Goal: Task Accomplishment & Management: Manage account settings

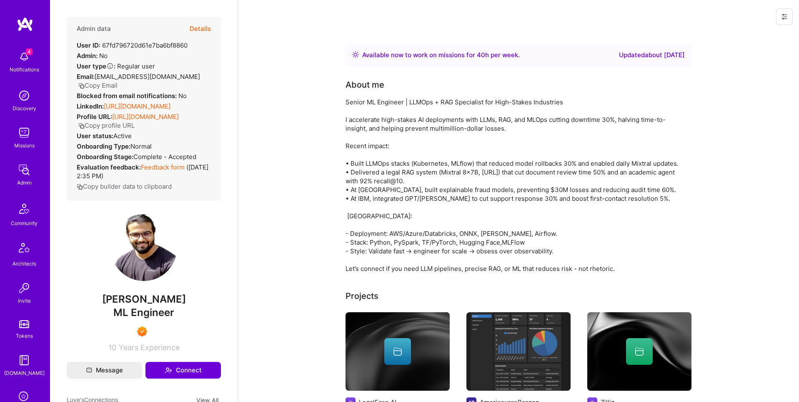
click at [201, 29] on button "Details" at bounding box center [200, 29] width 21 height 24
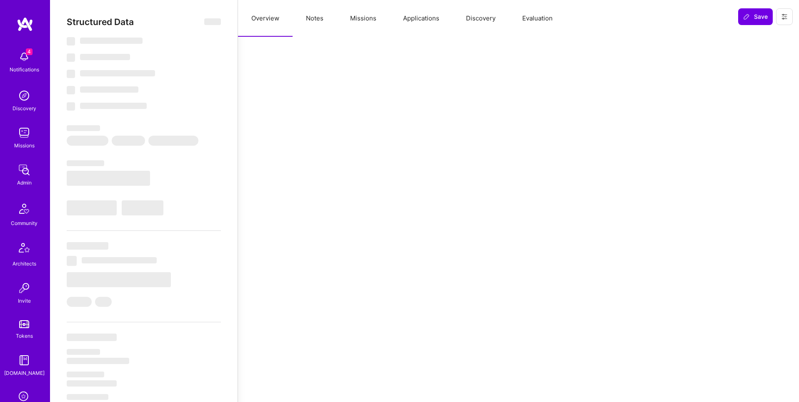
click at [359, 17] on button "Missions" at bounding box center [363, 18] width 53 height 37
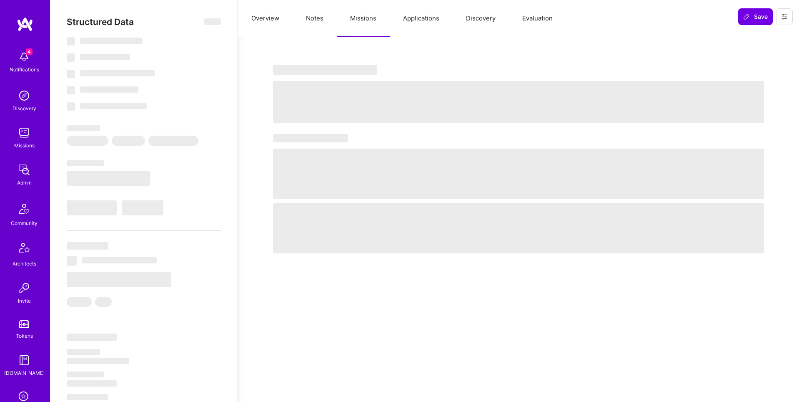
select select "Right Now"
select select "7"
select select "6"
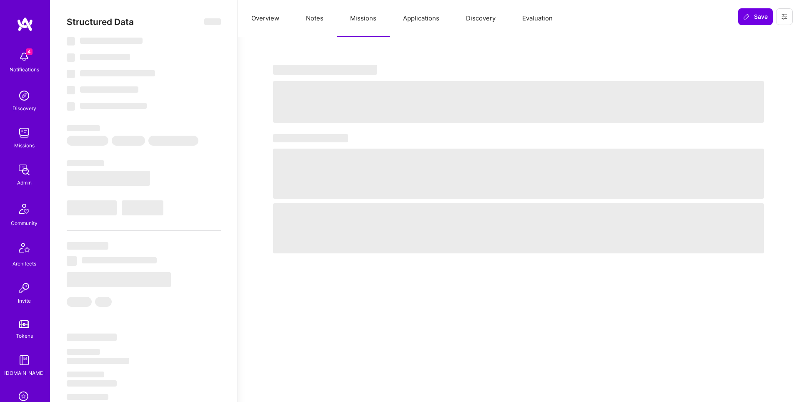
select select "IN"
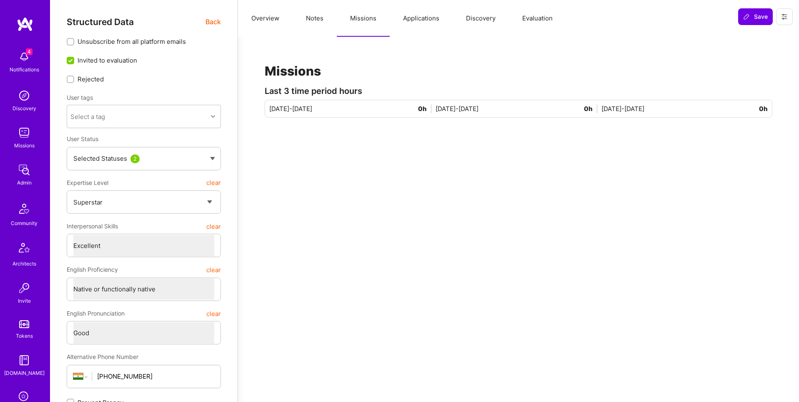
click at [415, 21] on button "Applications" at bounding box center [421, 18] width 63 height 37
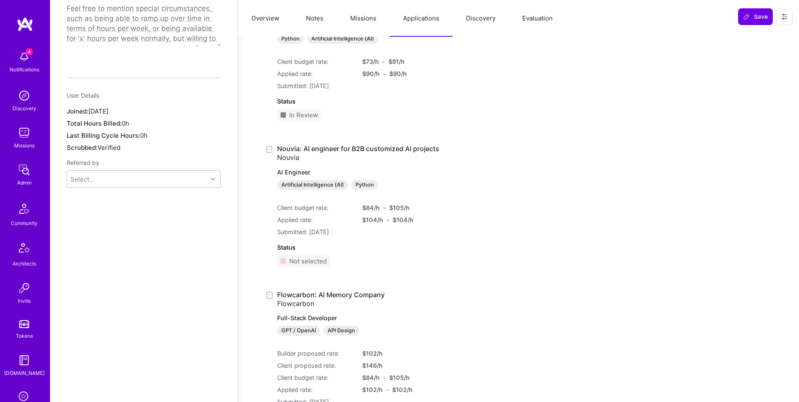
scroll to position [570, 0]
type textarea "x"
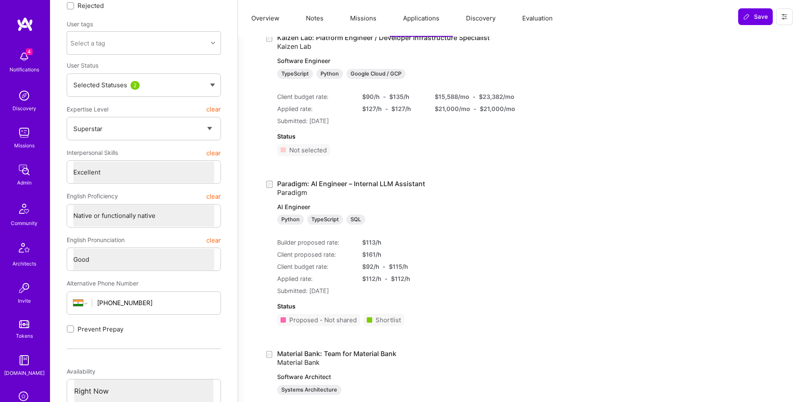
scroll to position [0, 0]
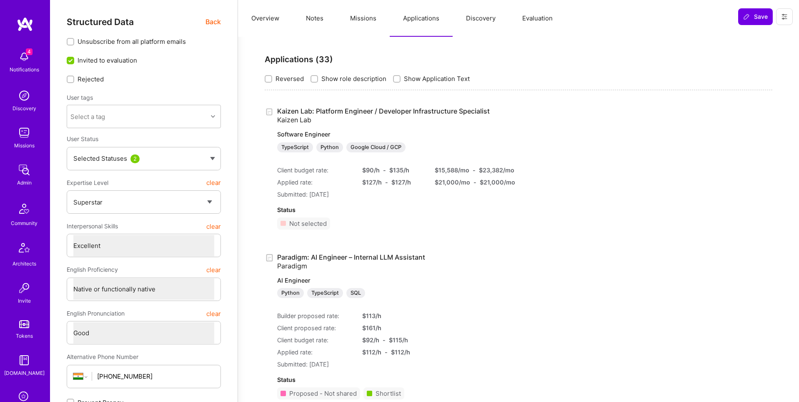
click at [27, 172] on img at bounding box center [24, 169] width 17 height 17
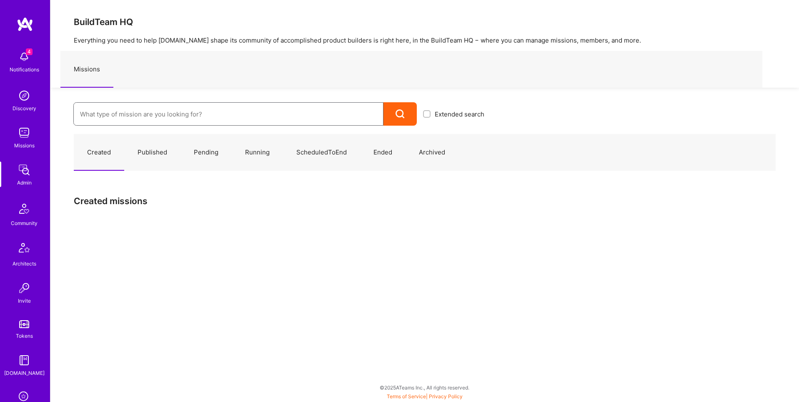
click at [207, 116] on input at bounding box center [228, 113] width 297 height 21
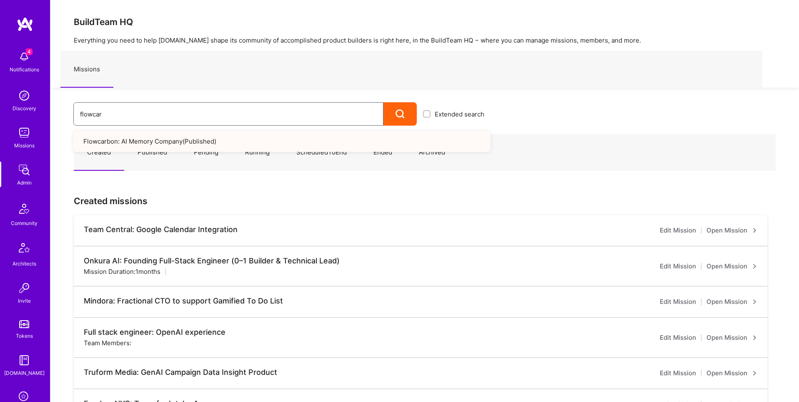
type input "flowcar"
click at [188, 139] on link "Flowcarbon: AI Memory Company ( Published )" at bounding box center [281, 141] width 417 height 21
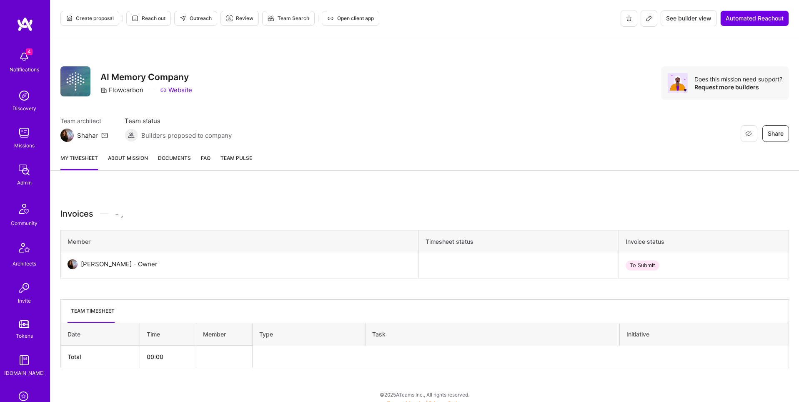
click at [688, 20] on span "See builder view" at bounding box center [688, 18] width 45 height 8
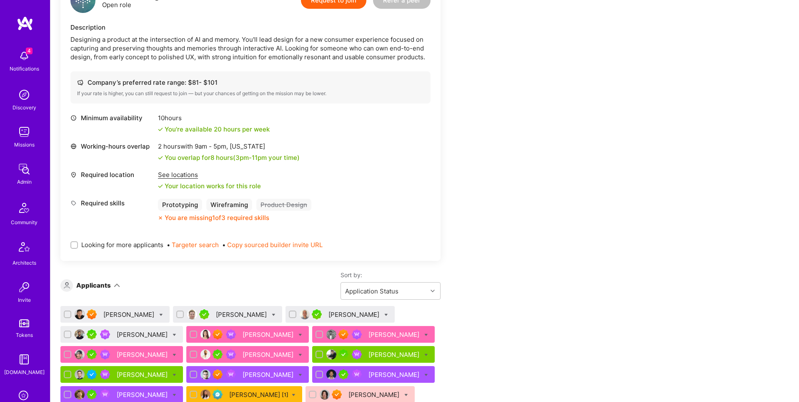
scroll to position [131, 0]
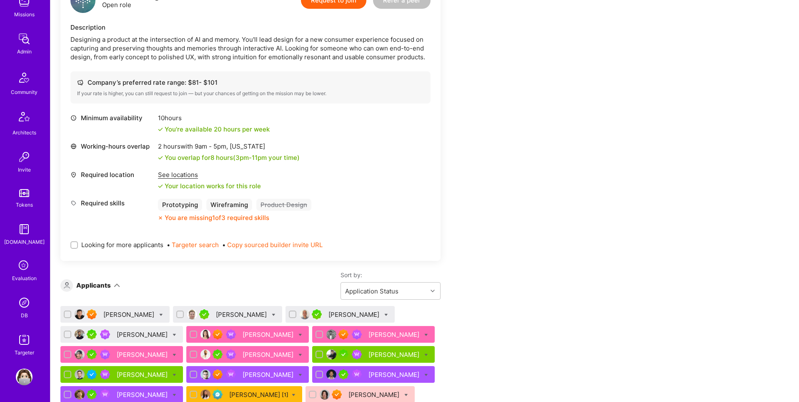
click at [28, 308] on img at bounding box center [24, 302] width 17 height 17
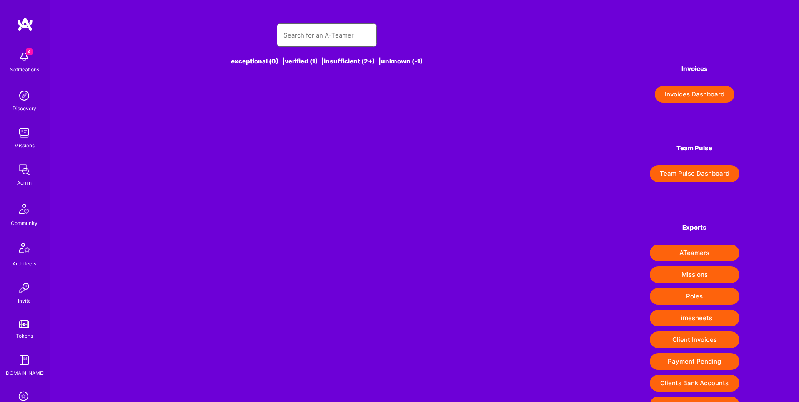
click at [343, 35] on input "text" at bounding box center [327, 35] width 87 height 21
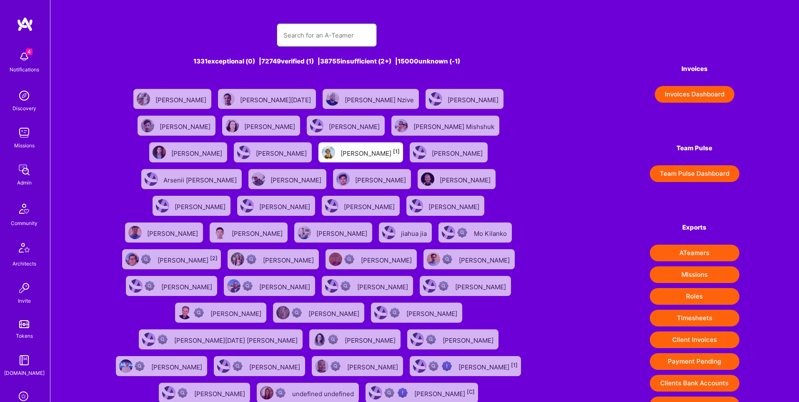
paste input "contact@jaakkolipsanen.com"
type input "contact@jaakkolipsanen.com"
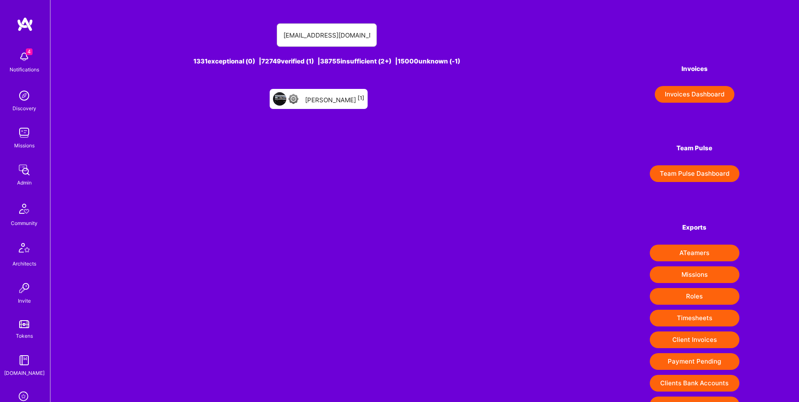
click at [339, 102] on div "Jaakko Lipsanen [1]" at bounding box center [334, 98] width 59 height 11
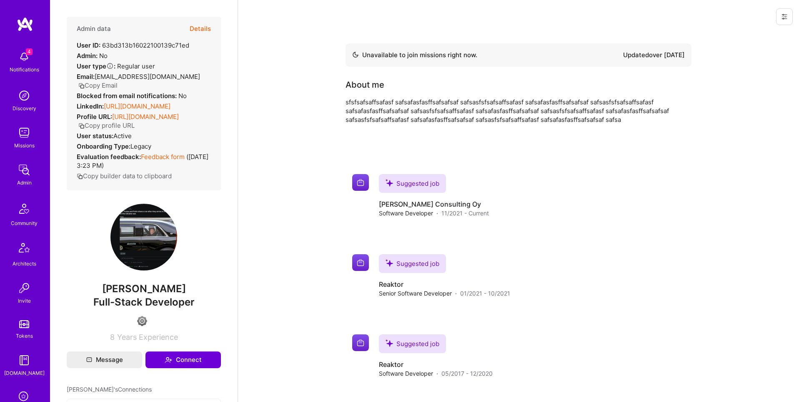
click at [788, 19] on icon at bounding box center [784, 16] width 7 height 7
click at [763, 75] on button "Delete User" at bounding box center [749, 78] width 88 height 21
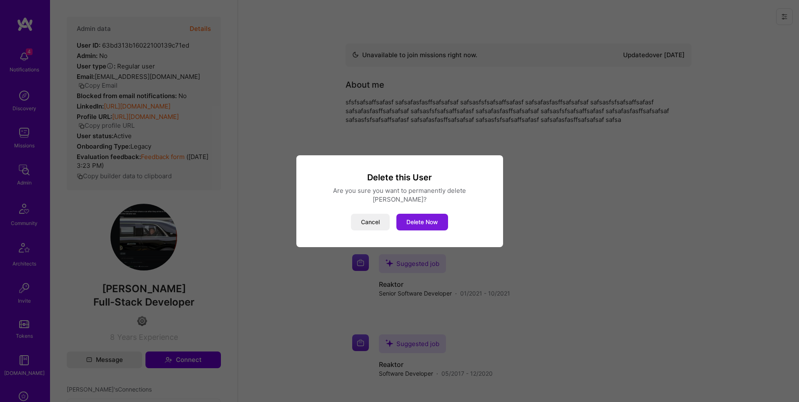
click at [437, 217] on button "Delete Now" at bounding box center [423, 221] width 52 height 17
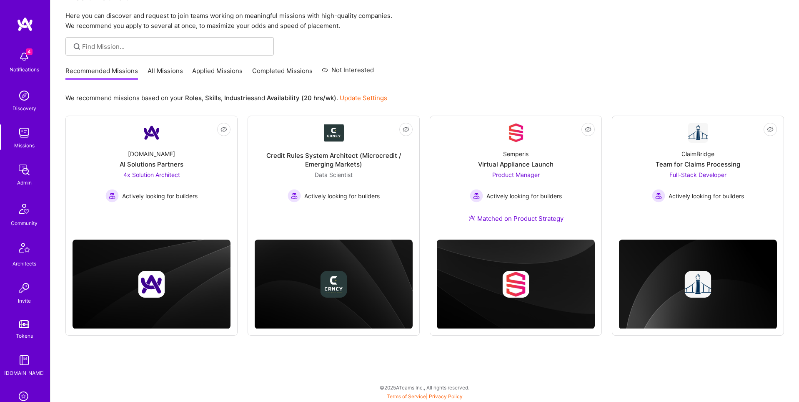
scroll to position [131, 0]
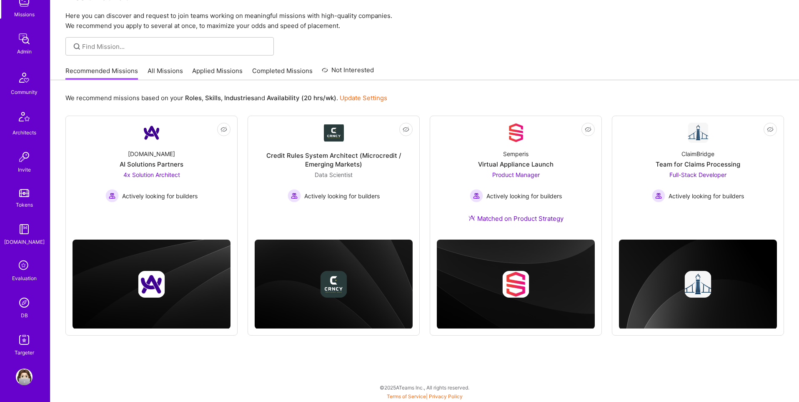
click at [25, 303] on img at bounding box center [24, 302] width 17 height 17
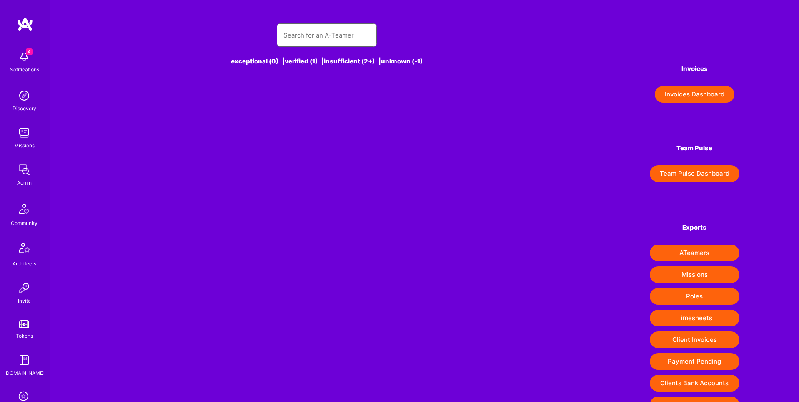
click at [309, 37] on input "text" at bounding box center [327, 35] width 87 height 21
type input "sda"
type input "ra"
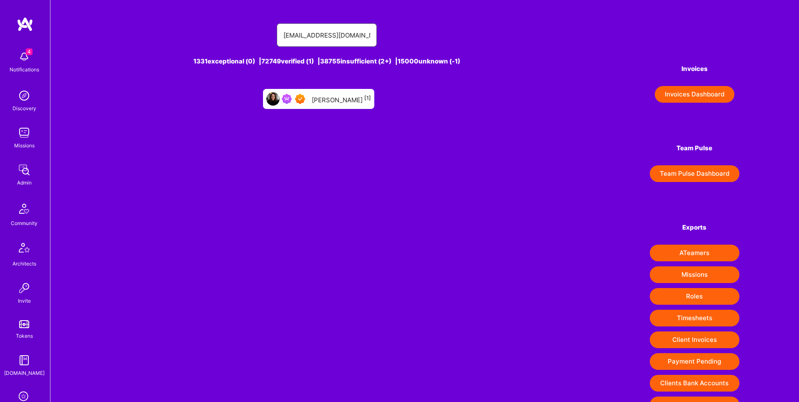
type input "sarahjanemills@gmail.com"
click at [331, 95] on div "Sarah Mills [1]" at bounding box center [341, 98] width 59 height 11
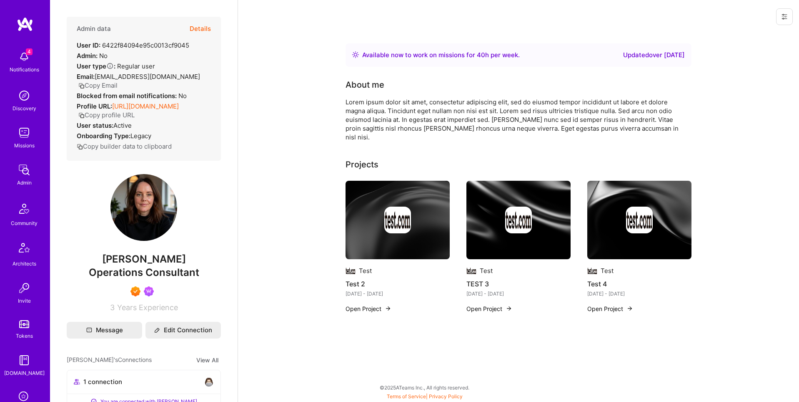
click at [783, 19] on icon at bounding box center [784, 16] width 7 height 7
click at [734, 38] on button "Login as Sarah" at bounding box center [749, 35] width 88 height 21
